Goal: Transaction & Acquisition: Purchase product/service

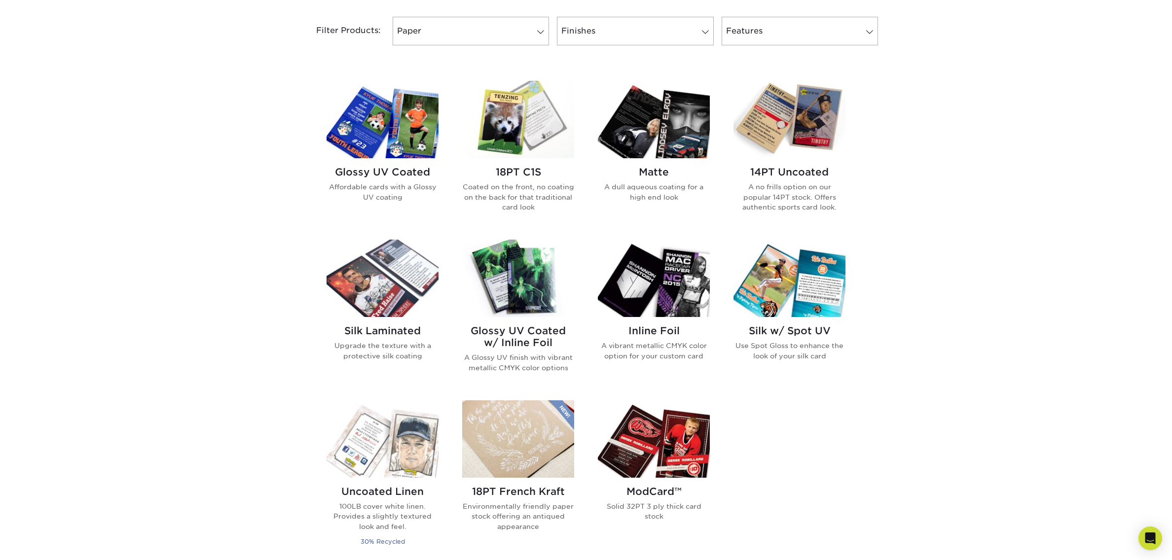
scroll to position [417, 0]
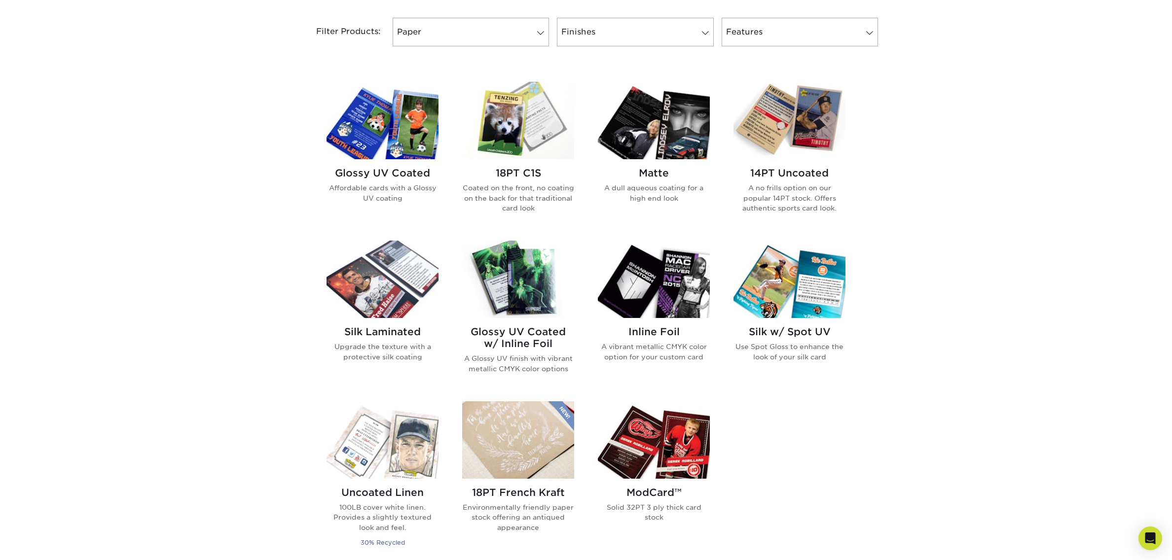
click at [522, 279] on img at bounding box center [518, 279] width 112 height 77
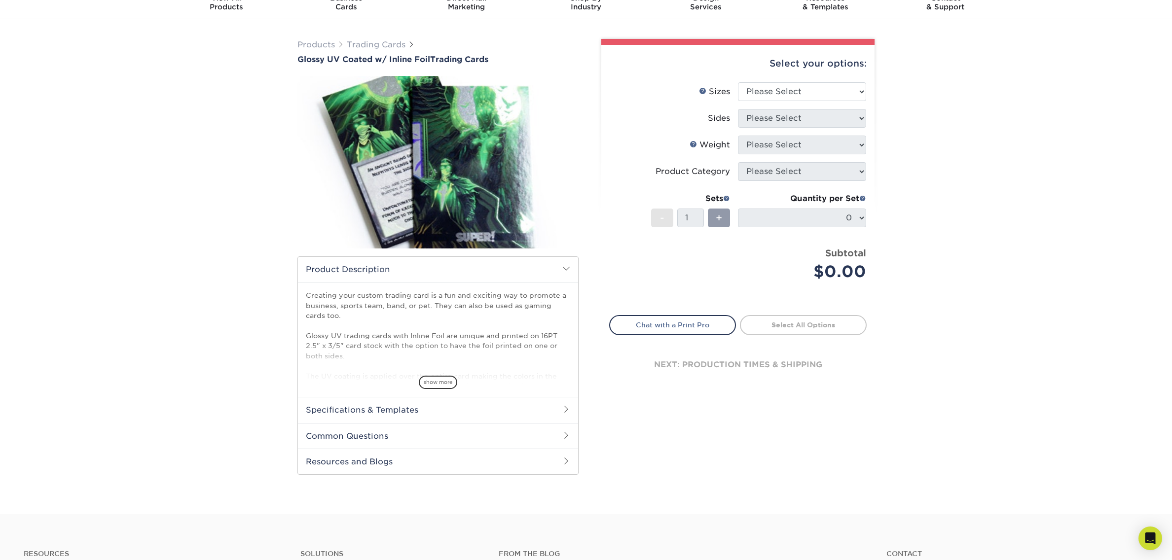
scroll to position [45, 0]
click at [429, 379] on span "show more" at bounding box center [438, 381] width 38 height 13
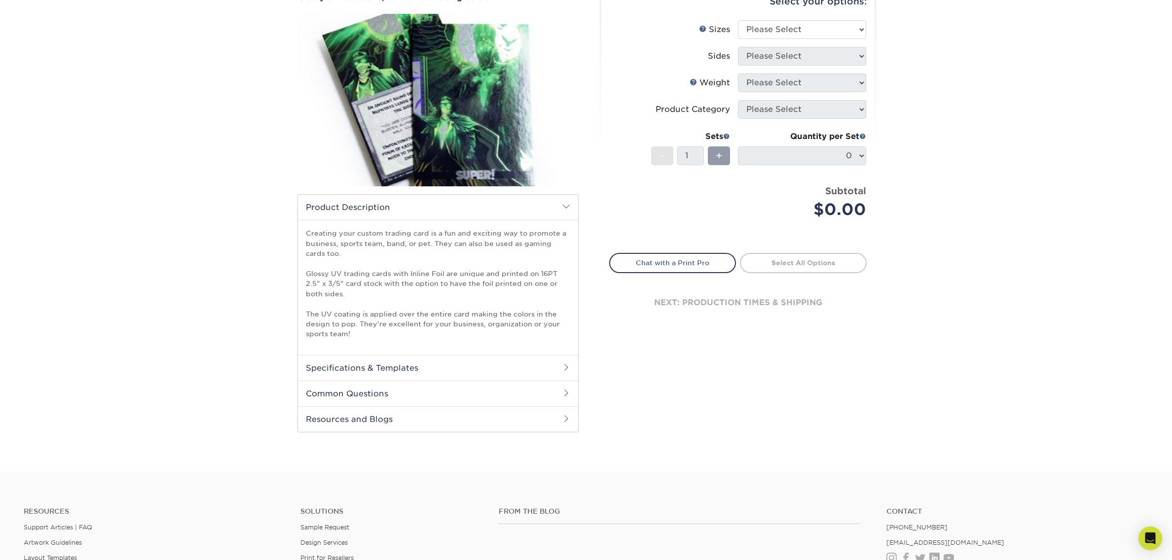
scroll to position [115, 0]
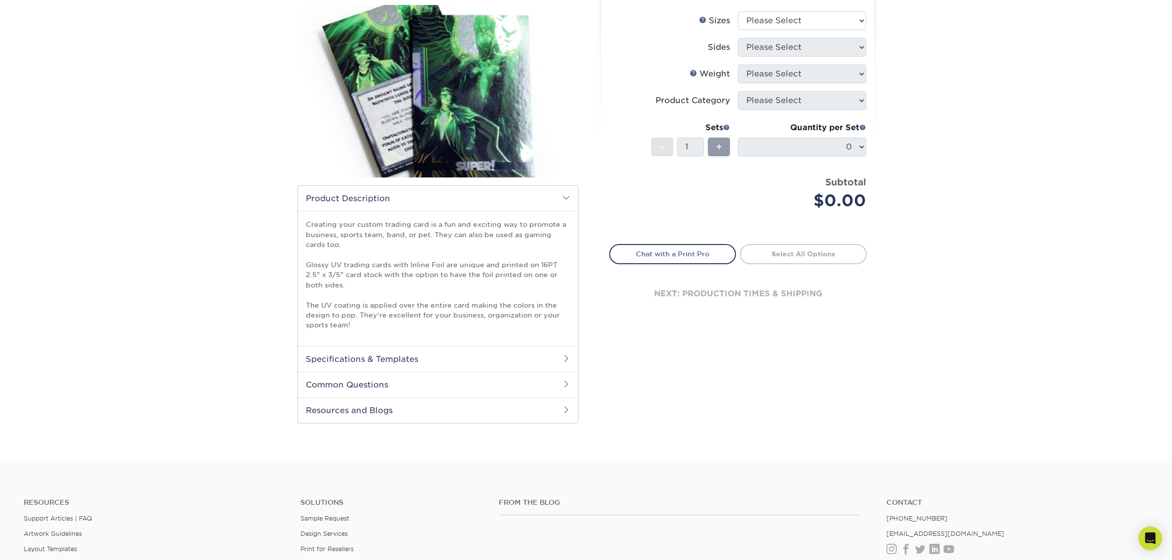
click at [443, 354] on h2 "Specifications & Templates" at bounding box center [438, 359] width 280 height 26
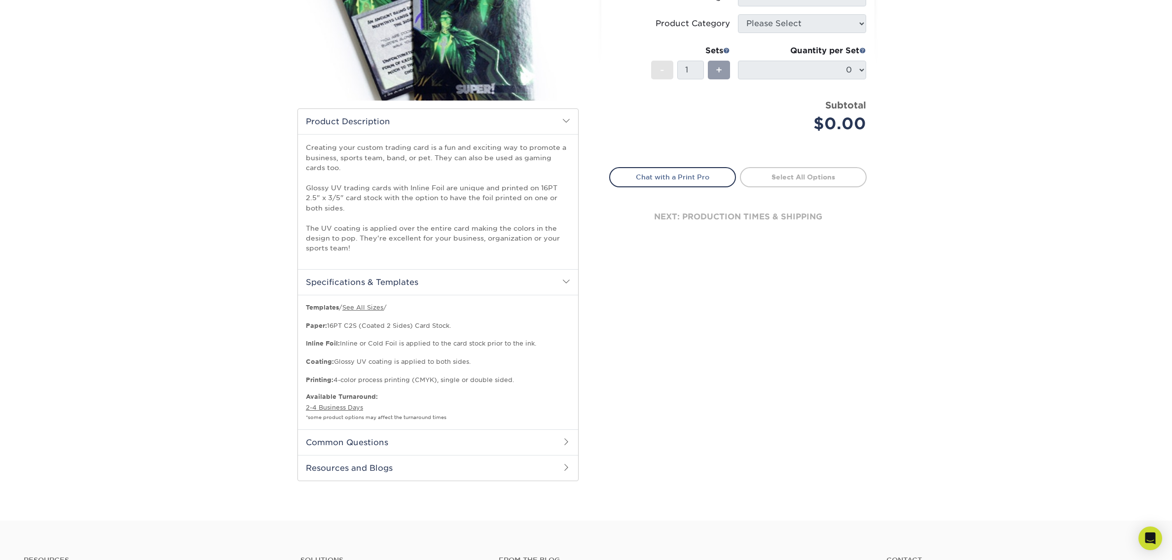
scroll to position [192, 0]
click at [433, 438] on h2 "Common Questions" at bounding box center [438, 442] width 280 height 26
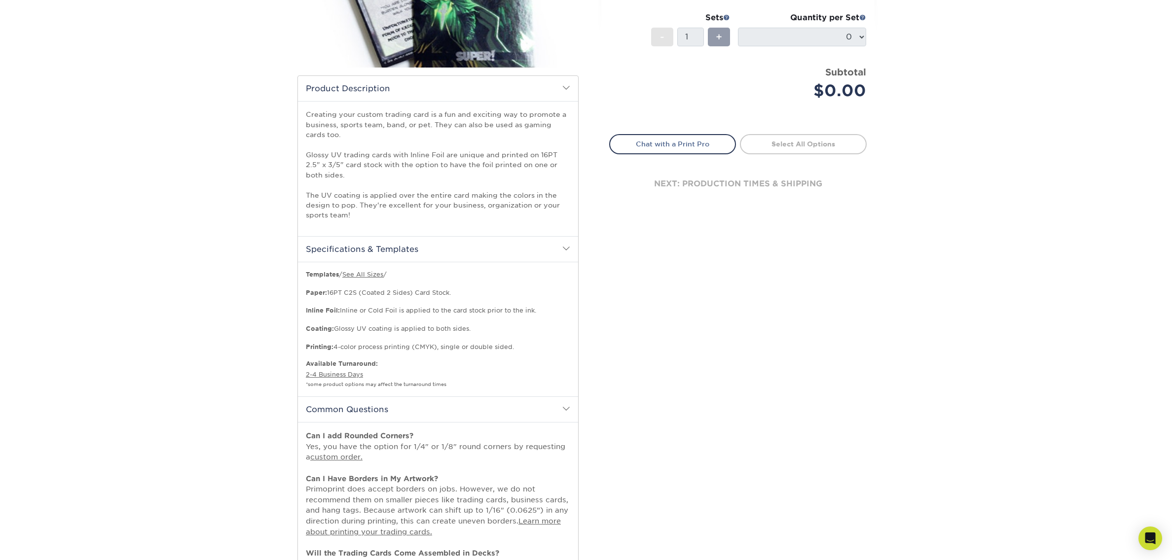
scroll to position [30, 0]
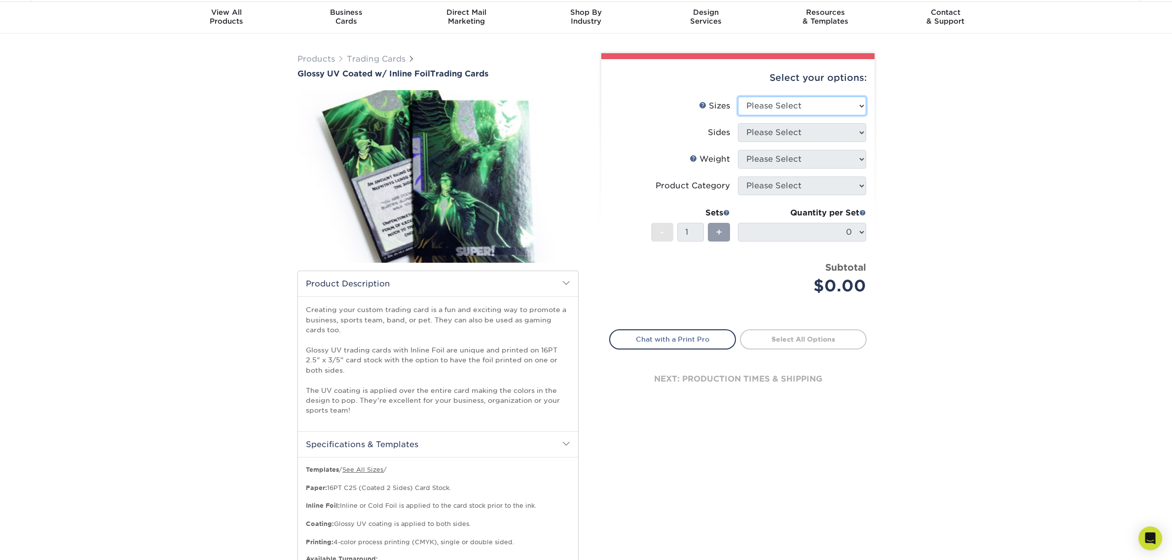
click at [846, 105] on select "Please Select 2.5" x 3.5"" at bounding box center [802, 106] width 128 height 19
select select "2.50x3.50"
click at [738, 97] on select "Please Select 2.5" x 3.5"" at bounding box center [802, 106] width 128 height 19
click at [838, 133] on select "Please Select Print Both Sides - Foil Back Only Print Both Sides - Foil Both Si…" at bounding box center [802, 132] width 128 height 19
select select "e9e9dfb3-fba1-4d60-972c-fd9ca5904d33"
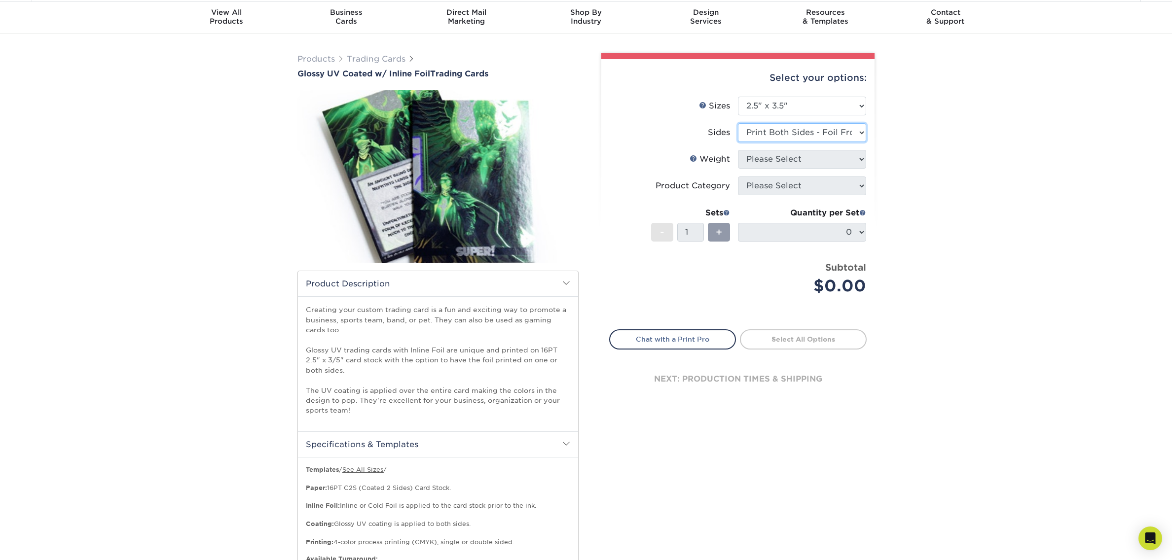
click at [738, 123] on select "Please Select Print Both Sides - Foil Back Only Print Both Sides - Foil Both Si…" at bounding box center [802, 132] width 128 height 19
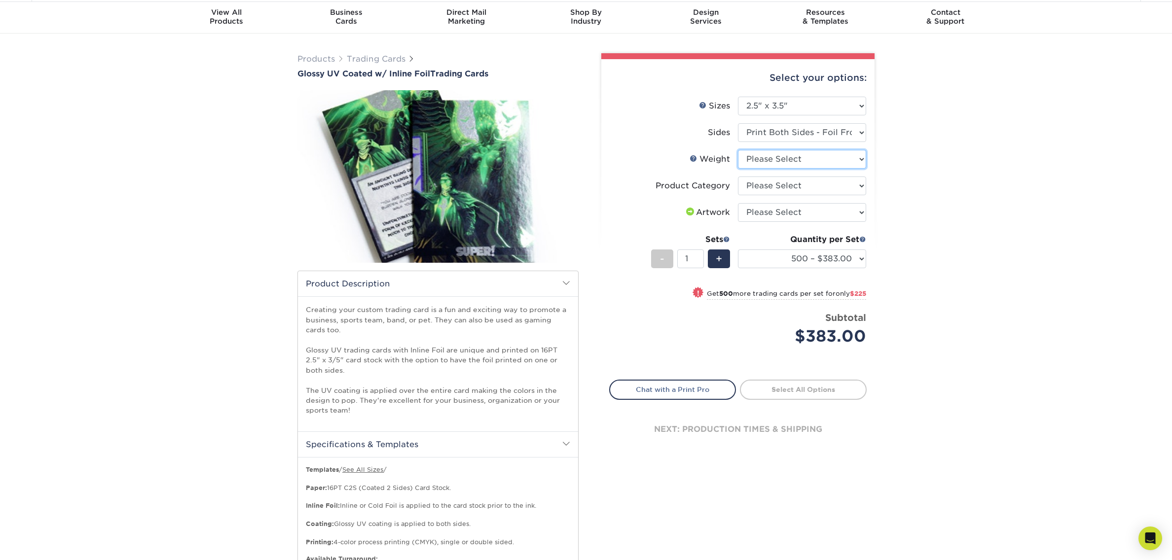
click at [825, 162] on select "Please Select 16PT" at bounding box center [802, 159] width 128 height 19
select select "16PT"
click at [738, 150] on select "Please Select 16PT" at bounding box center [802, 159] width 128 height 19
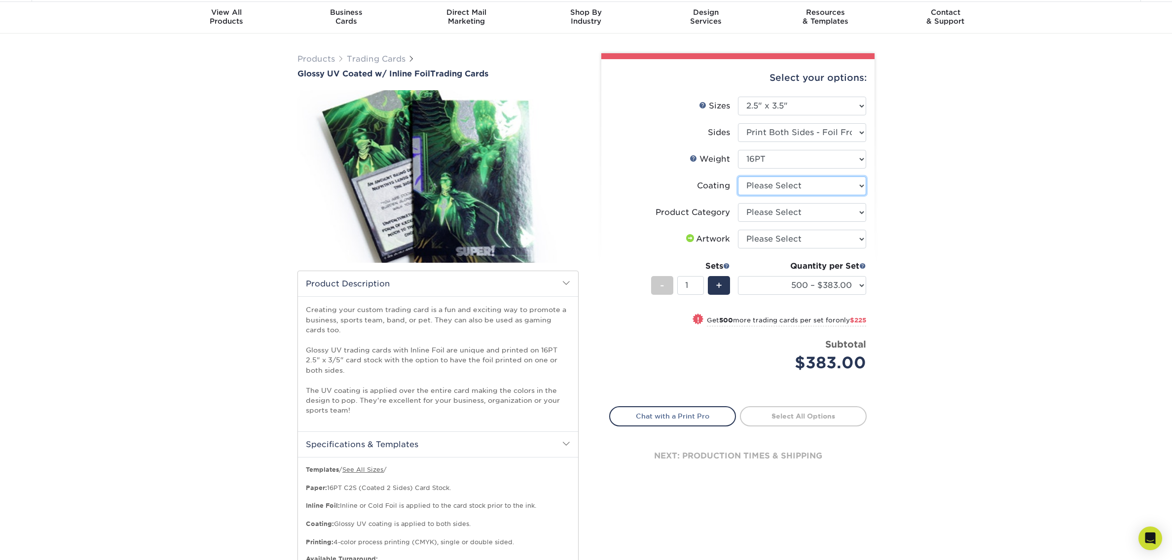
click at [831, 186] on select at bounding box center [802, 186] width 128 height 19
select select "ae367451-b2b8-45df-a344-0f05b6a12993"
click at [738, 177] on select at bounding box center [802, 186] width 128 height 19
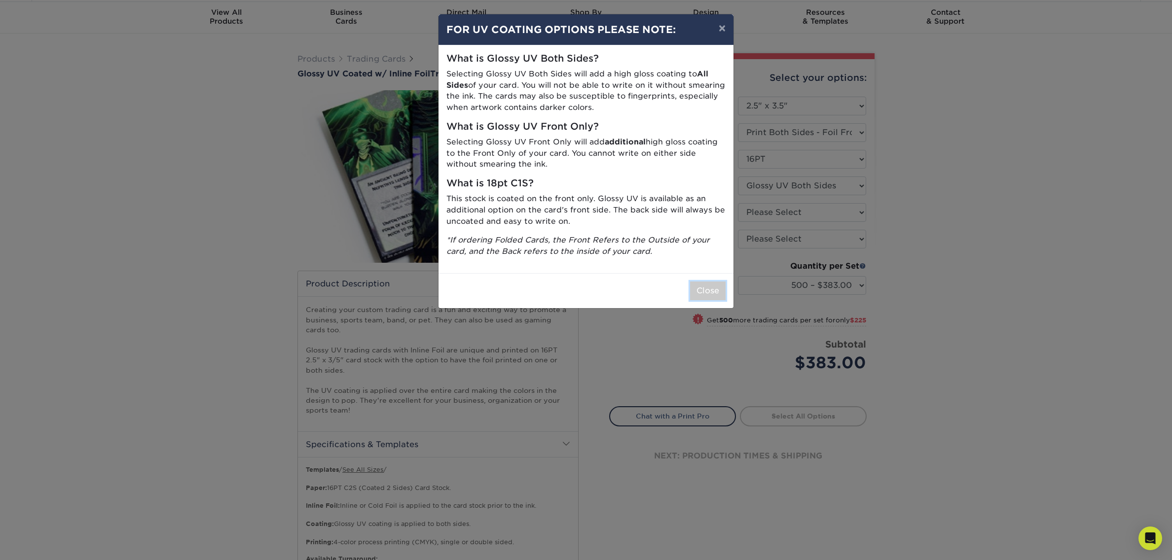
click at [704, 288] on button "Close" at bounding box center [708, 291] width 36 height 19
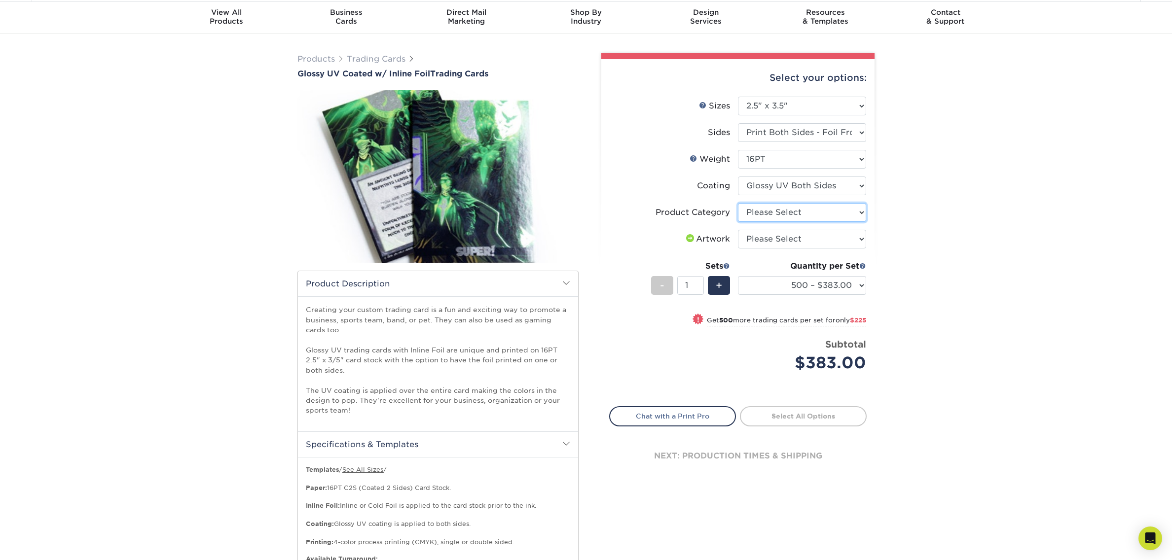
click at [835, 210] on select "Please Select Trading Cards" at bounding box center [802, 212] width 128 height 19
select select "c2f9bce9-36c2-409d-b101-c29d9d031e18"
click at [738, 203] on select "Please Select Trading Cards" at bounding box center [802, 212] width 128 height 19
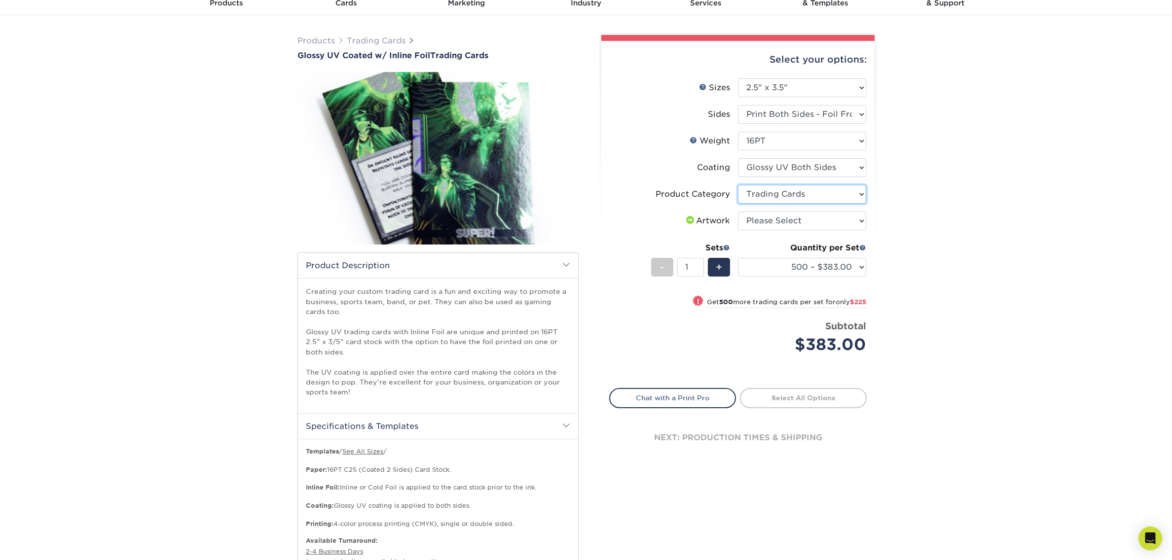
scroll to position [0, 0]
